Goal: Task Accomplishment & Management: Use online tool/utility

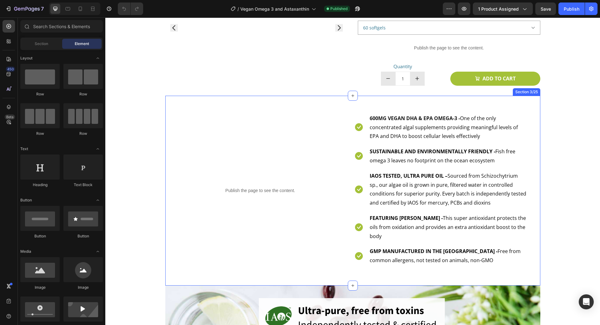
scroll to position [250, 0]
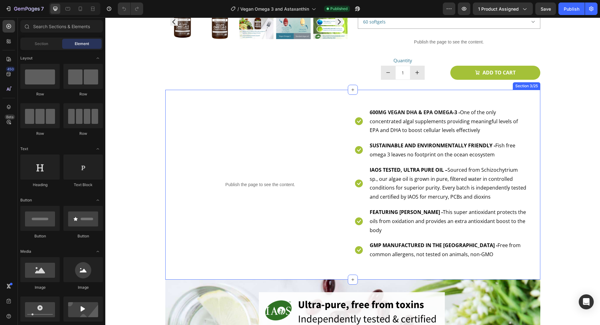
click at [261, 246] on div "Publish the page to see the content. Deferred YouTube auto play with title 100%…" at bounding box center [260, 185] width 180 height 170
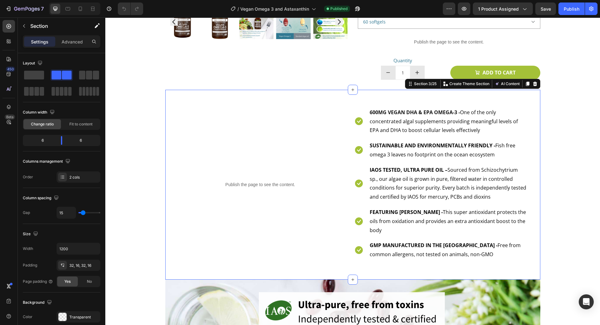
click at [242, 172] on div "Publish the page to see the content. Deferred YouTube auto play with title 100%…" at bounding box center [260, 185] width 180 height 170
click at [244, 198] on div "Publish the page to see the content. Deferred YouTube auto play with title 100%…" at bounding box center [260, 185] width 180 height 170
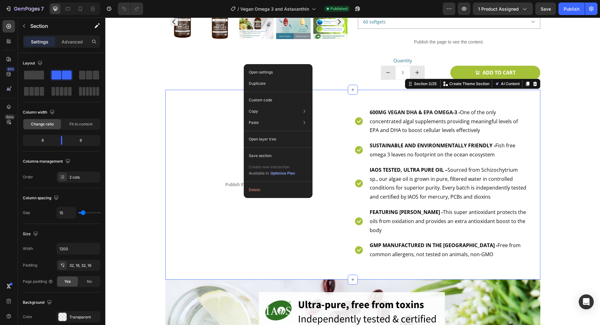
click at [221, 203] on div "Publish the page to see the content. Deferred YouTube auto play with title 100%…" at bounding box center [260, 185] width 180 height 170
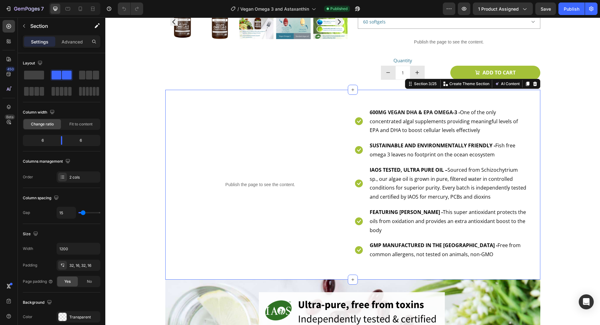
click at [252, 152] on div "Publish the page to see the content. Deferred YouTube auto play with title 100%…" at bounding box center [260, 185] width 180 height 170
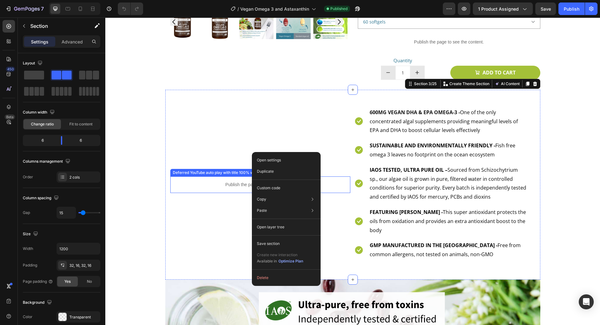
click at [226, 181] on p "Publish the page to see the content." at bounding box center [260, 184] width 180 height 7
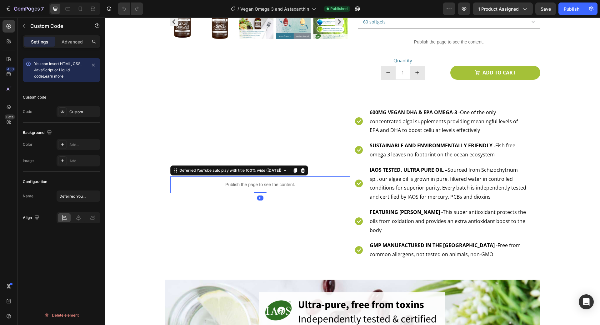
click at [271, 185] on p "Publish the page to see the content." at bounding box center [260, 184] width 180 height 7
click at [246, 171] on div "Deferred YouTube auto play with title 100% wide ([DATE])" at bounding box center [230, 171] width 104 height 6
click at [286, 171] on icon at bounding box center [285, 170] width 2 height 1
click at [288, 170] on icon at bounding box center [285, 170] width 5 height 5
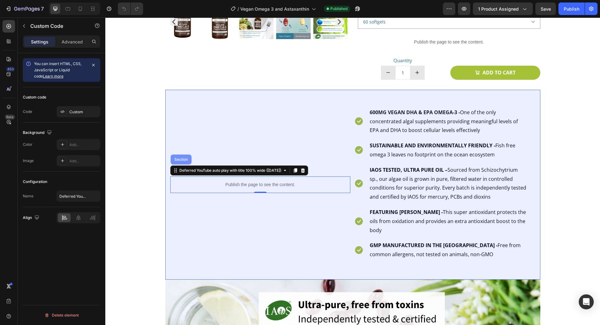
click at [183, 158] on div "Section" at bounding box center [181, 160] width 16 height 4
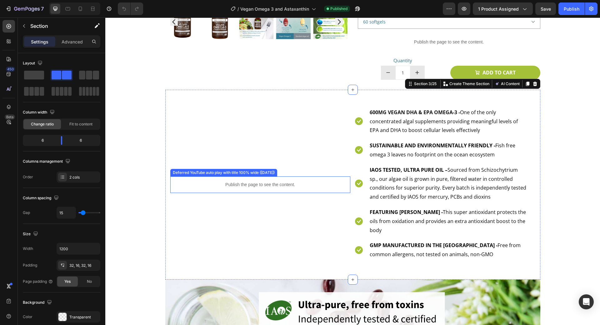
click at [223, 183] on p "Publish the page to see the content." at bounding box center [260, 184] width 180 height 7
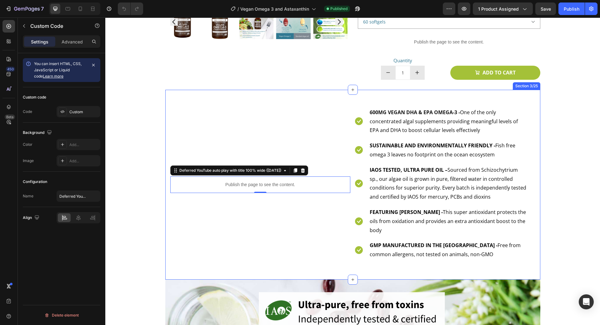
click at [231, 222] on div "Publish the page to see the content. Deferred YouTube auto play with title 100%…" at bounding box center [260, 185] width 180 height 170
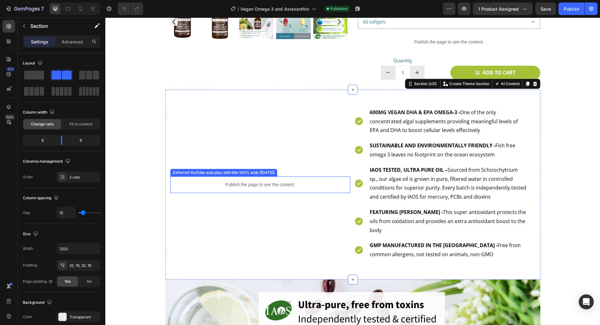
click at [271, 187] on p "Publish the page to see the content." at bounding box center [260, 184] width 180 height 7
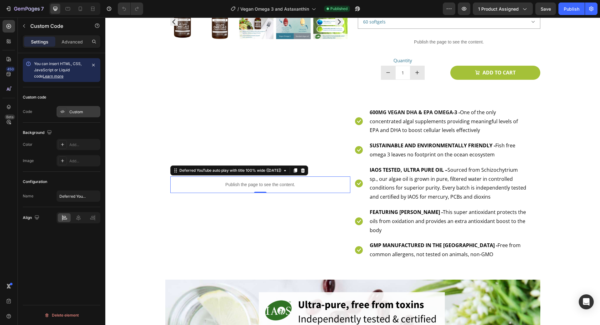
click at [79, 113] on div "Custom" at bounding box center [83, 112] width 29 height 6
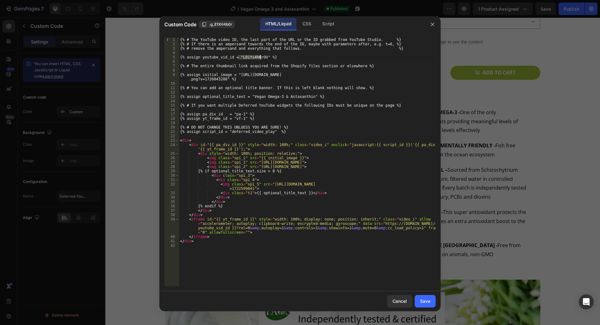
drag, startPoint x: 238, startPoint y: 56, endPoint x: 261, endPoint y: 58, distance: 23.6
click at [261, 58] on div "{% # The YouTube video ID, the last part of the URL or the ID grabbed from YouT…" at bounding box center [307, 166] width 257 height 257
paste textarea "4-uO4BxpT88"
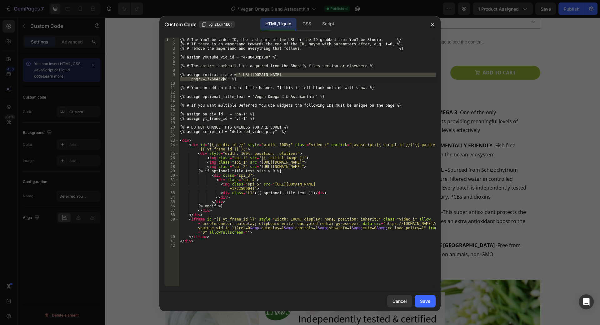
drag, startPoint x: 236, startPoint y: 74, endPoint x: 223, endPoint y: 80, distance: 13.6
click at [223, 80] on div "{% # The YouTube video ID, the last part of the URL or the ID grabbed from YouT…" at bounding box center [307, 166] width 257 height 257
paste textarea "Amazon.png?v=1756383992"
type textarea "{% assign initial_image = "https://cdn.shopify.com/s/files/1/0087/7097/7888/fil…"
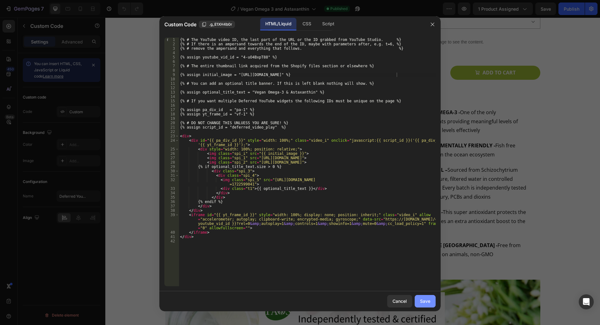
click at [423, 300] on div "Save" at bounding box center [425, 301] width 10 height 7
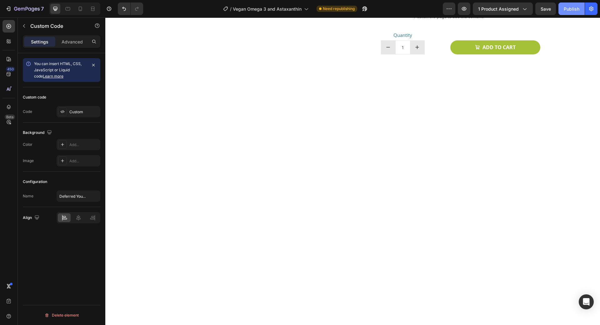
scroll to position [0, 0]
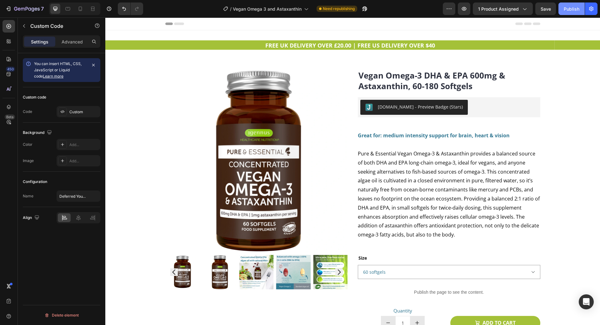
click at [566, 7] on div "Publish" at bounding box center [572, 9] width 16 height 7
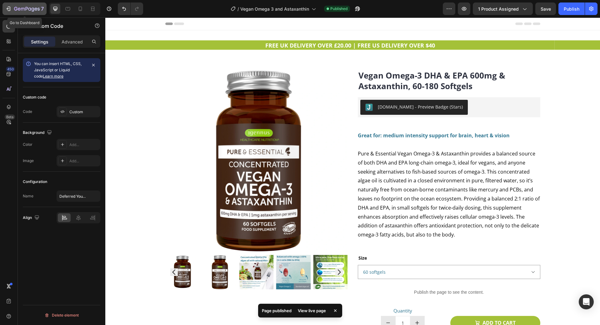
click at [15, 9] on icon "button" at bounding box center [27, 9] width 26 height 5
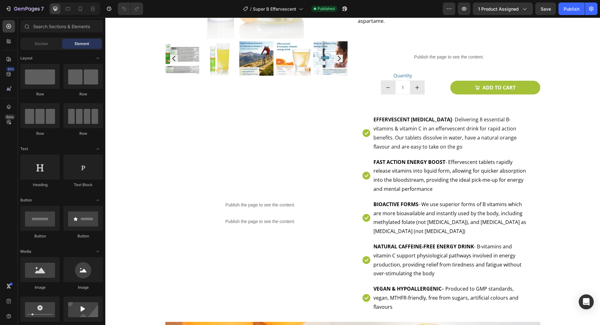
scroll to position [219, 0]
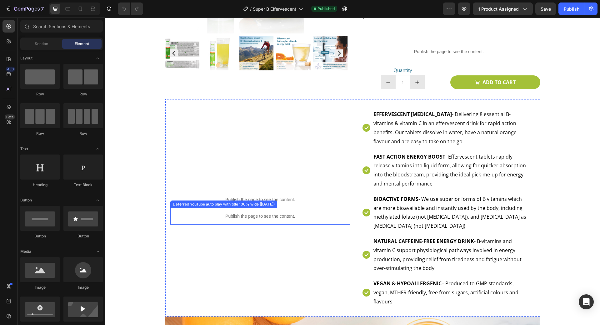
click at [253, 218] on p "Publish the page to see the content." at bounding box center [260, 216] width 180 height 7
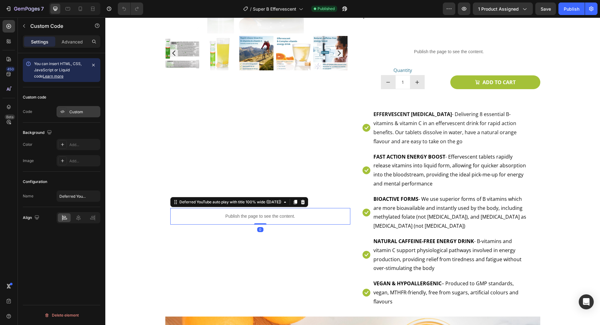
click at [70, 111] on div "Custom" at bounding box center [83, 112] width 29 height 6
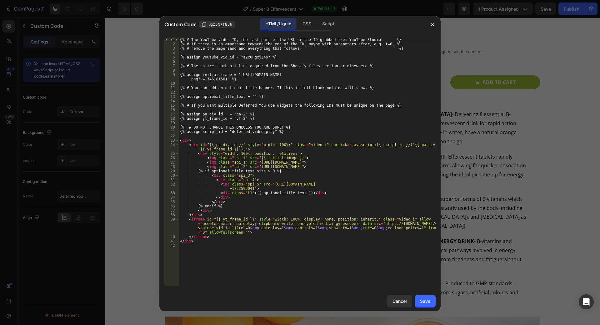
click at [467, 155] on div at bounding box center [300, 162] width 600 height 325
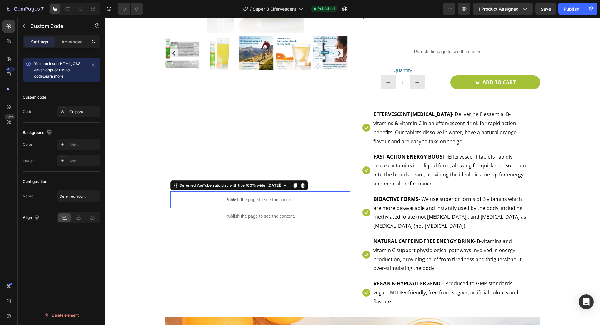
click at [251, 194] on div "Publish the page to see the content." at bounding box center [260, 199] width 180 height 17
click at [71, 111] on div "Custom" at bounding box center [83, 112] width 29 height 6
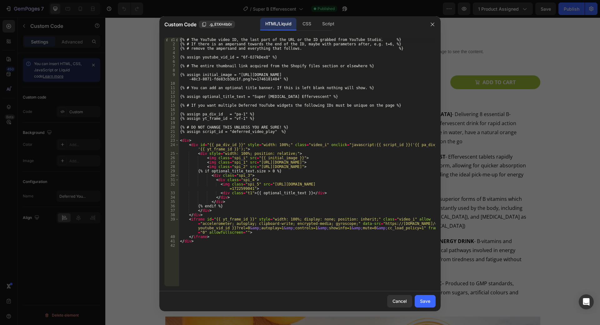
click at [462, 161] on div at bounding box center [300, 162] width 600 height 325
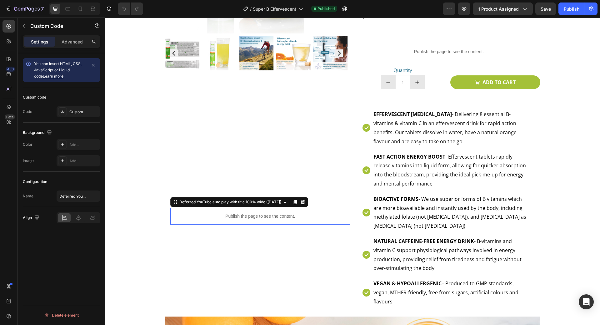
click at [249, 215] on p "Publish the page to see the content." at bounding box center [260, 216] width 180 height 7
click at [73, 116] on div "Custom" at bounding box center [79, 111] width 44 height 11
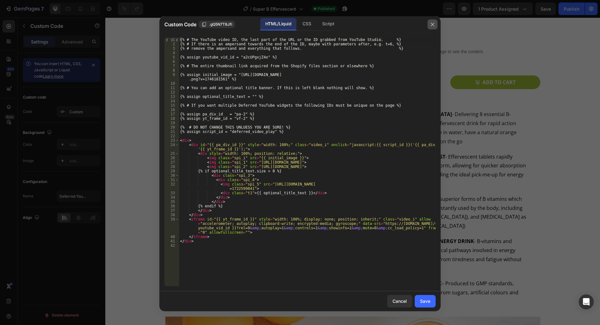
click at [433, 24] on icon "button" at bounding box center [432, 24] width 3 height 3
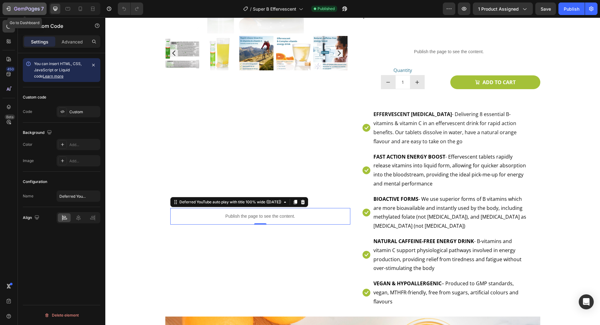
click at [12, 6] on div "7" at bounding box center [24, 9] width 38 height 8
